Goal: Information Seeking & Learning: Find specific fact

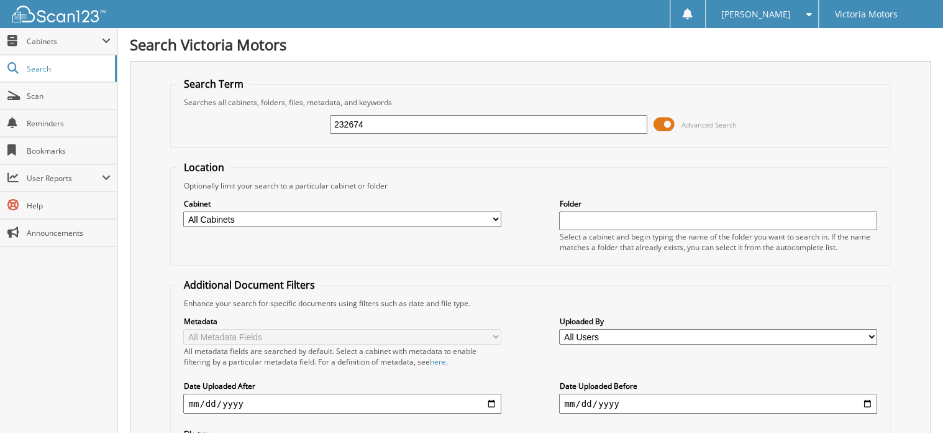
drag, startPoint x: 371, startPoint y: 124, endPoint x: 264, endPoint y: 134, distance: 107.4
click at [264, 134] on div "232674 Advanced Search" at bounding box center [530, 125] width 706 height 34
paste input "232777"
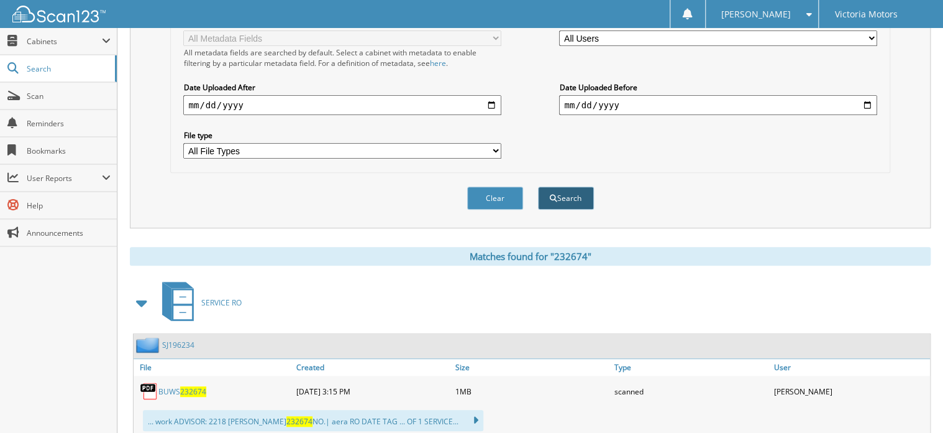
type input "232777"
click at [572, 188] on button "Search" at bounding box center [566, 197] width 56 height 23
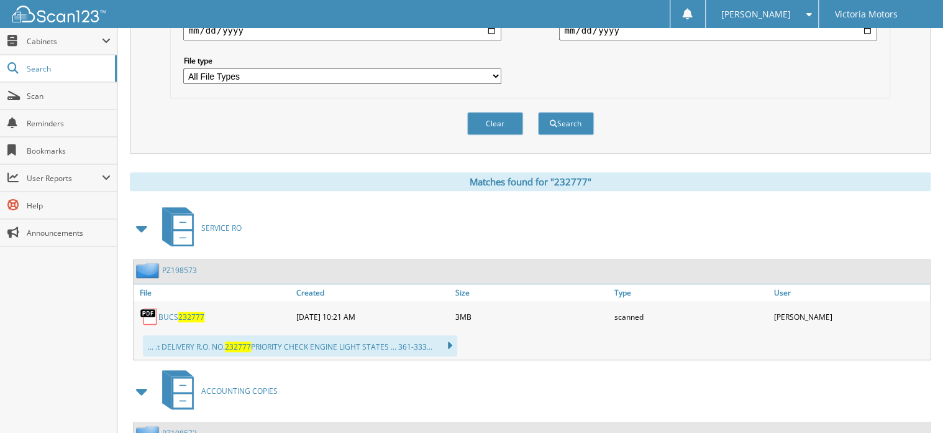
scroll to position [447, 0]
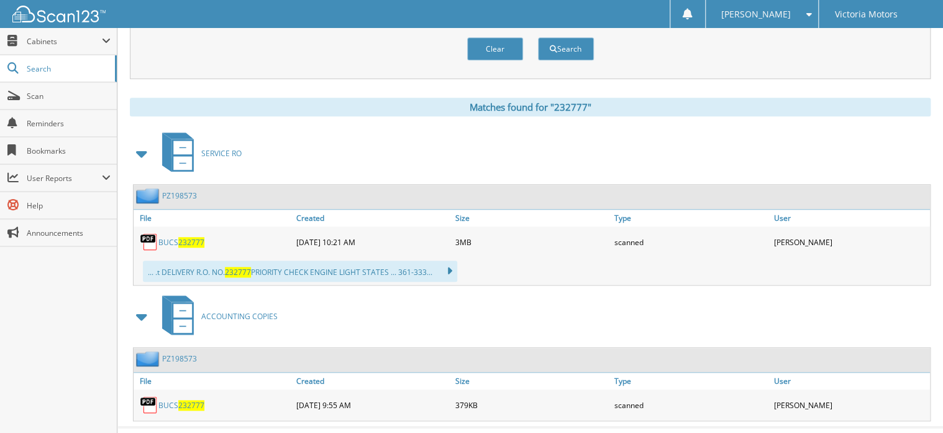
click at [186, 234] on div "BUCS 232777" at bounding box center [213, 241] width 159 height 25
click at [188, 237] on span "232777" at bounding box center [191, 242] width 26 height 11
